Goal: Participate in discussion: Engage in conversation with other users on a specific topic

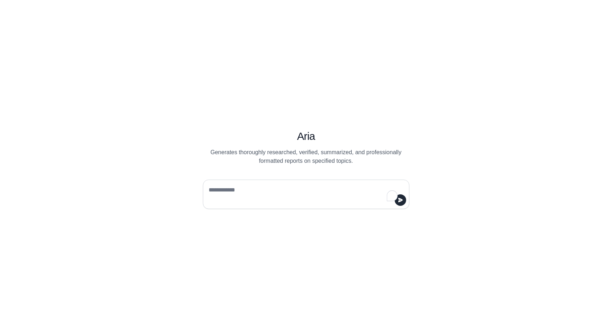
click at [279, 197] on textarea "To enrich screen reader interactions, please activate Accessibility in Grammarl…" at bounding box center [303, 194] width 193 height 20
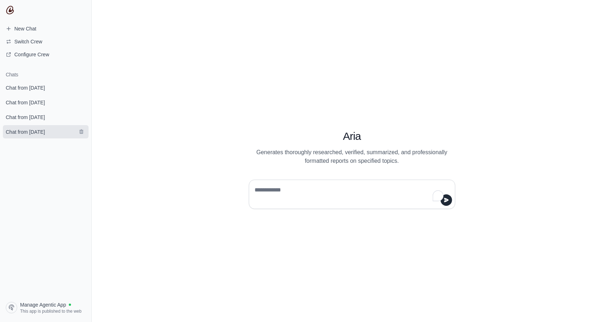
click at [37, 132] on span "Chat from September 12" at bounding box center [25, 131] width 39 height 7
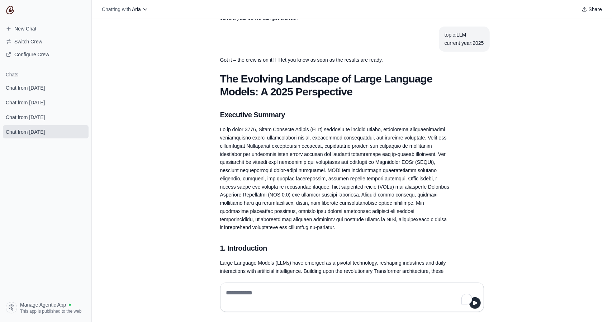
scroll to position [50, 0]
